Goal: Task Accomplishment & Management: Manage account settings

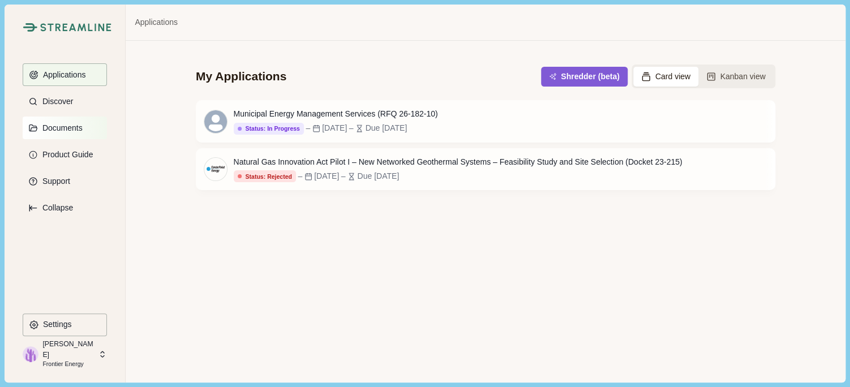
click at [54, 126] on p "Documents" at bounding box center [60, 128] width 44 height 10
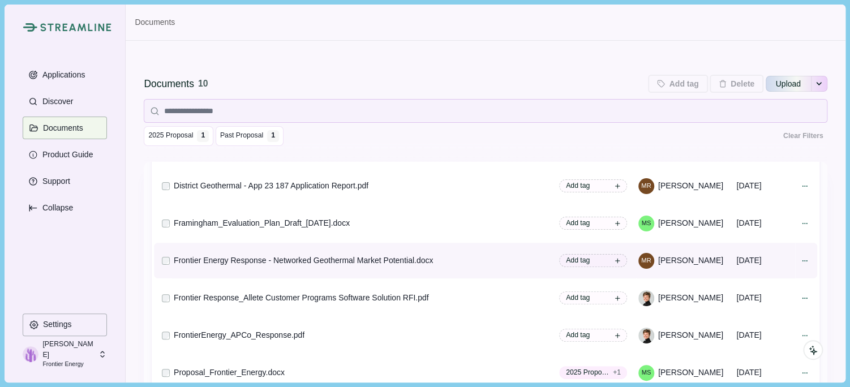
scroll to position [152, 0]
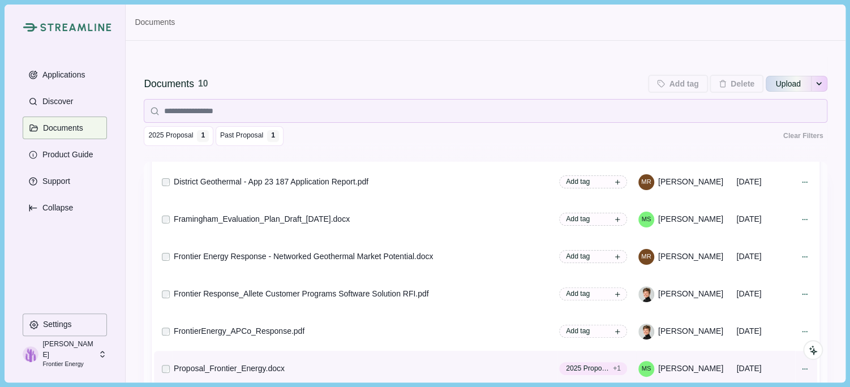
click at [260, 363] on div "Proposal_Frontier_Energy.docx" at bounding box center [229, 369] width 111 height 12
click at [797, 364] on div at bounding box center [805, 369] width 16 height 16
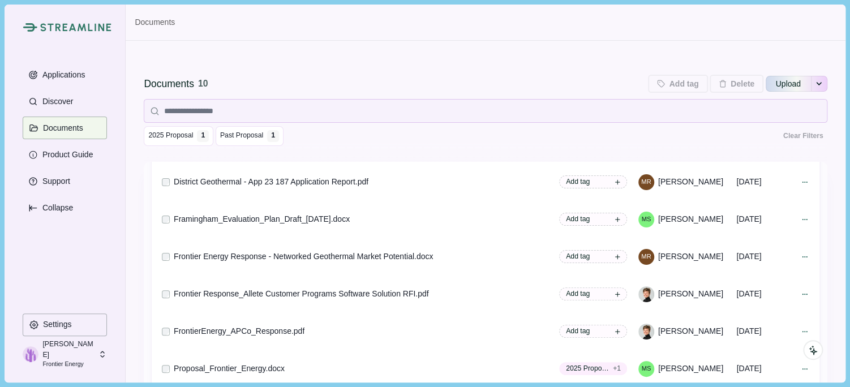
click at [503, 87] on div "Documents 10 Add tag Add tags to 0 selected documents Press Enter to add a new …" at bounding box center [485, 83] width 683 height 23
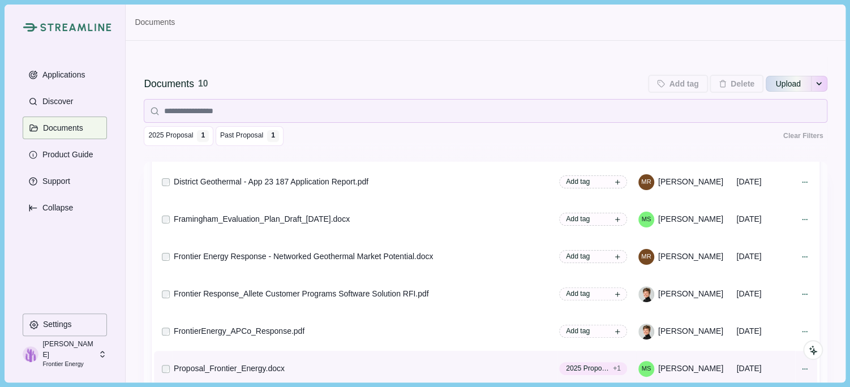
click at [208, 366] on div "Proposal_Frontier_Energy.docx" at bounding box center [229, 369] width 111 height 12
drag, startPoint x: 208, startPoint y: 366, endPoint x: 306, endPoint y: 372, distance: 98.1
click at [306, 372] on div "Proposal_Frontier_Energy.docx" at bounding box center [344, 369] width 340 height 12
click at [568, 365] on span "2025 Proposal" at bounding box center [587, 368] width 43 height 10
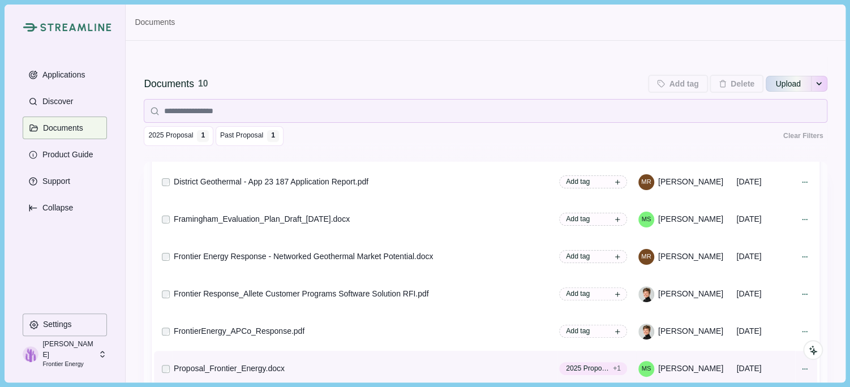
click at [189, 369] on div "Proposal_Frontier_Energy.docx" at bounding box center [229, 369] width 111 height 12
click at [190, 369] on div "Proposal_Frontier_Energy.docx" at bounding box center [229, 369] width 111 height 12
click at [801, 367] on icon at bounding box center [805, 369] width 8 height 8
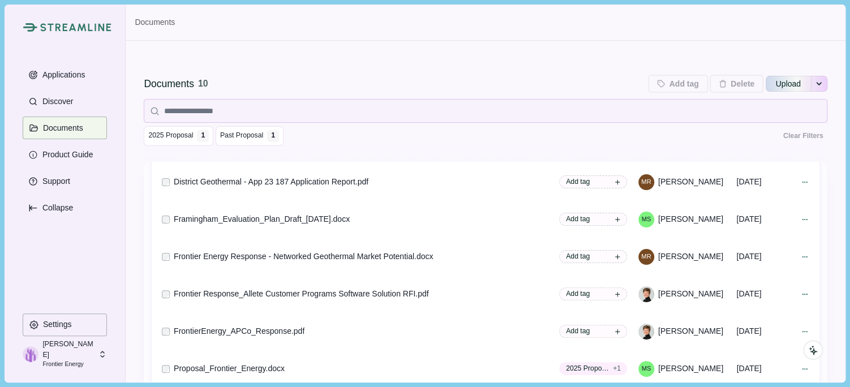
click at [455, 72] on div "Documents 10 Add tag Add tags to 0 selected documents Press Enter to add a new …" at bounding box center [485, 83] width 683 height 23
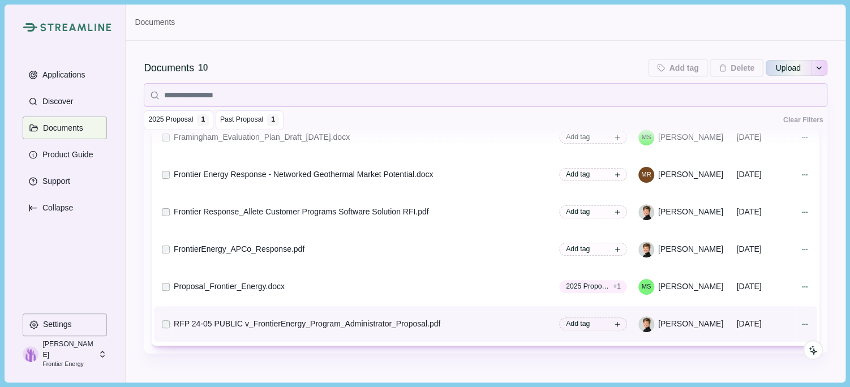
scroll to position [91, 0]
